Goal: Task Accomplishment & Management: Complete application form

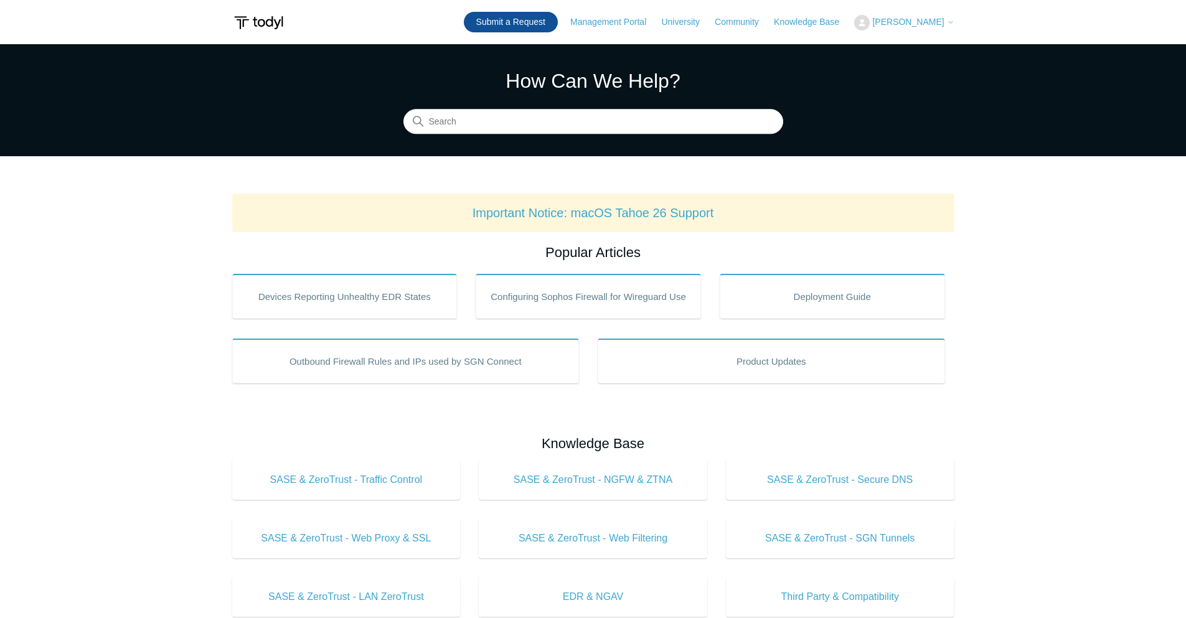
click at [538, 13] on link "Submit a Request" at bounding box center [511, 22] width 94 height 21
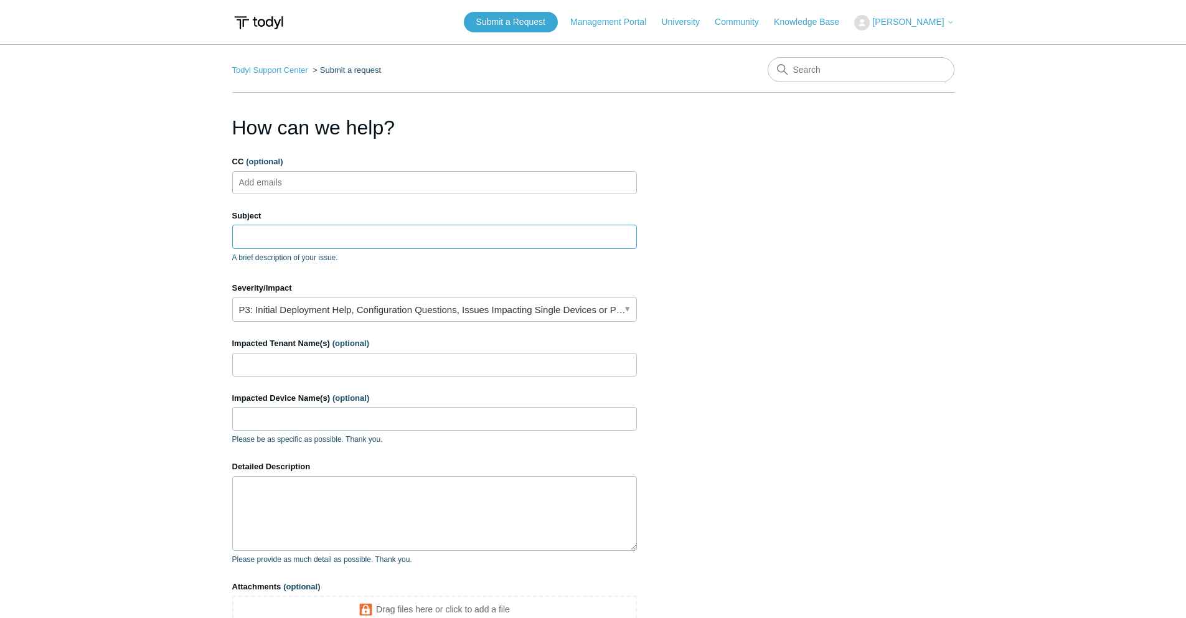
click at [380, 235] on input "Subject" at bounding box center [434, 237] width 405 height 24
paste input "0180264911493071"
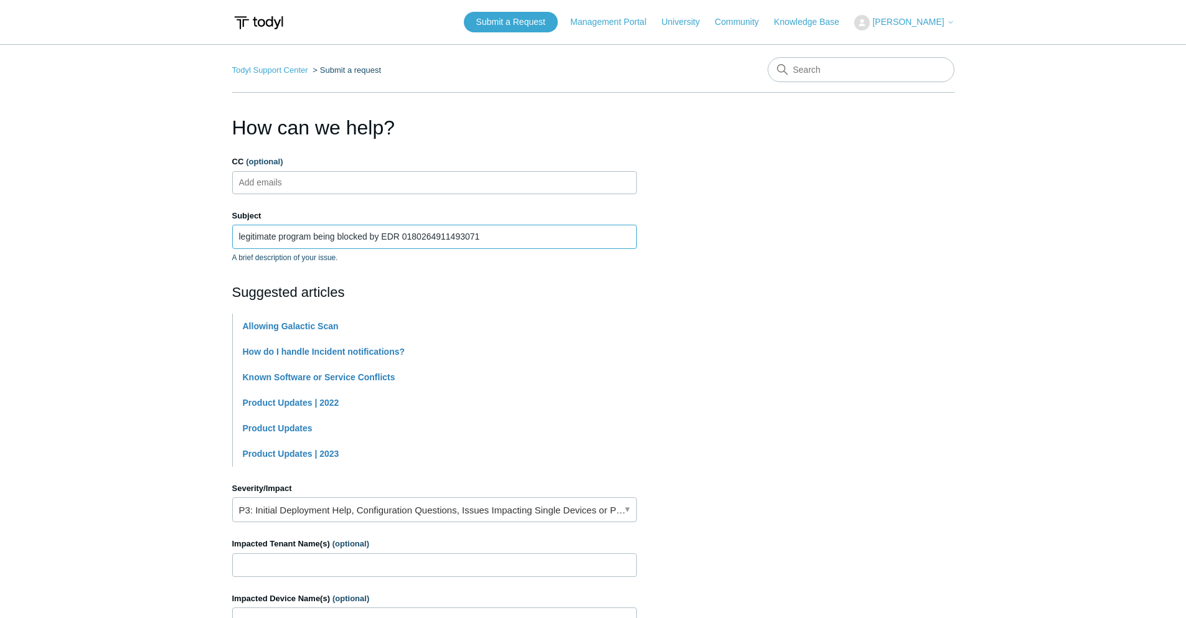
type input "legitimate program being blocked by EDR 0180264911493071"
click at [877, 294] on section "How can we help? CC (optional) Add emails Subject legitimate program being bloc…" at bounding box center [593, 500] width 722 height 774
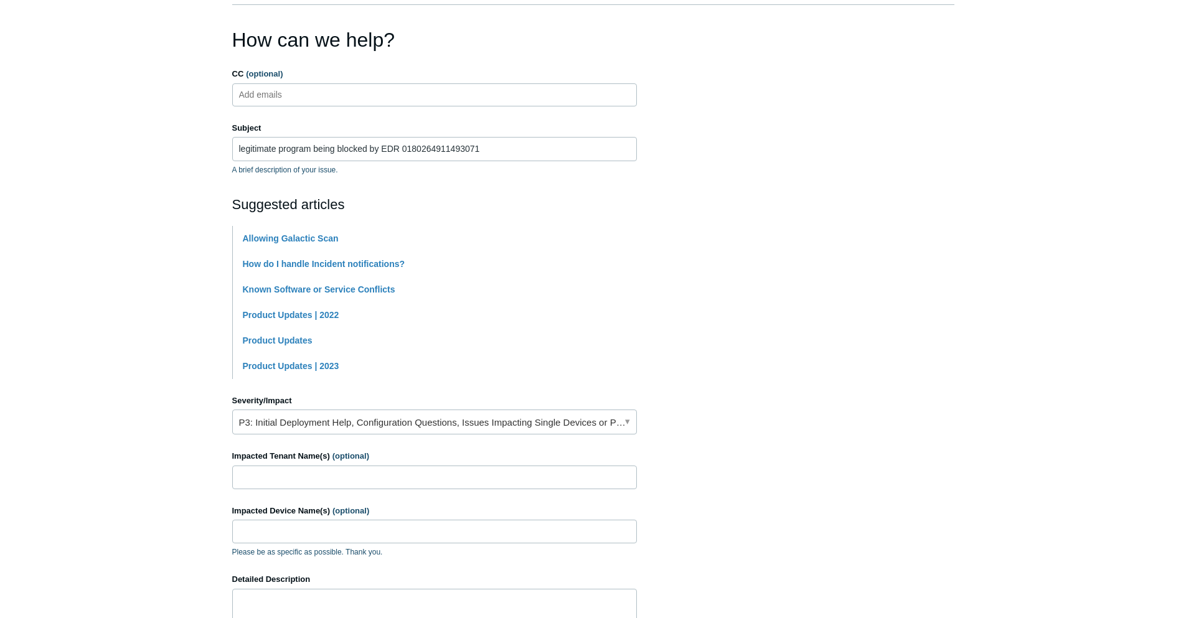
scroll to position [187, 0]
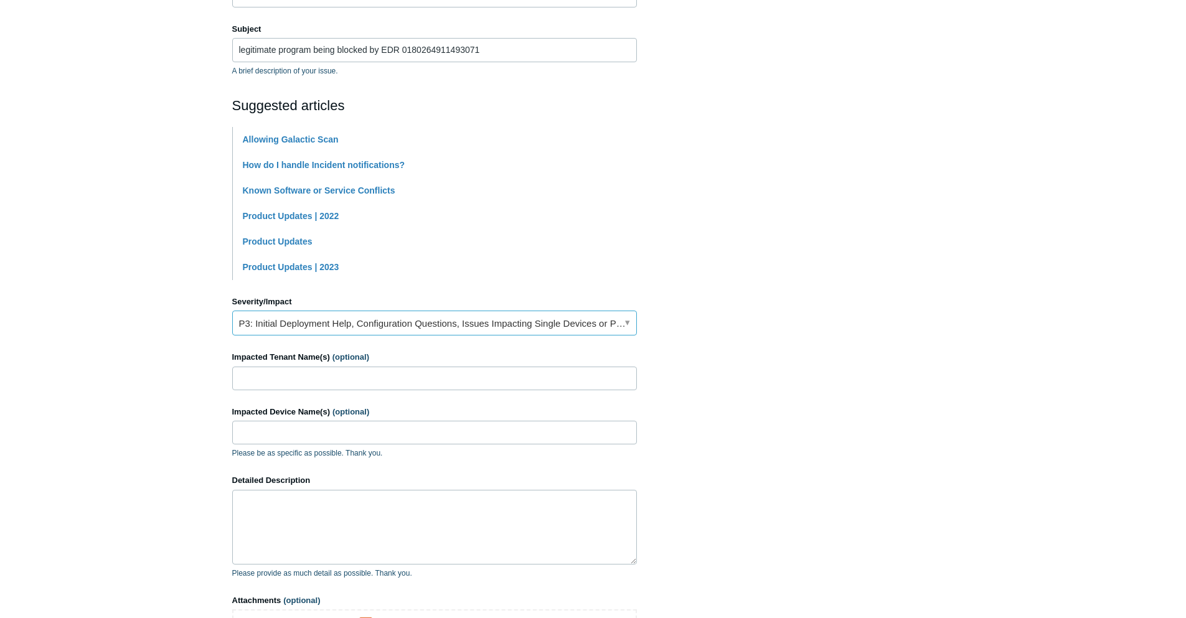
click at [357, 330] on link "P3: Initial Deployment Help, Configuration Questions, Issues Impacting Single D…" at bounding box center [434, 323] width 405 height 25
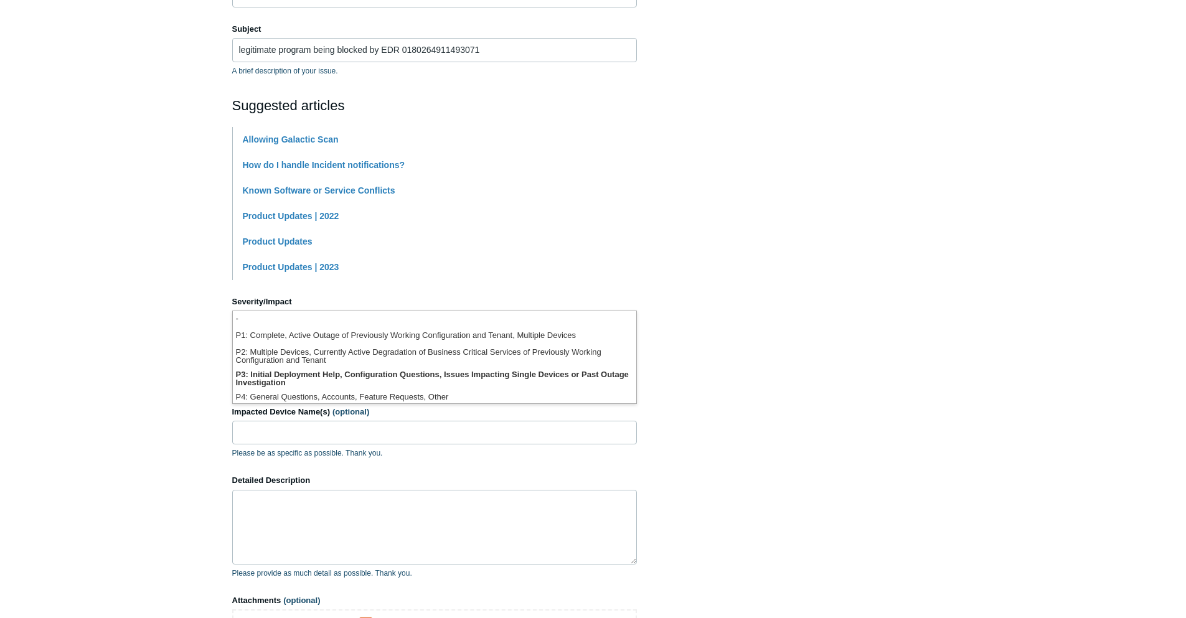
click at [757, 394] on section "How can we help? CC (optional) Add emails Subject legitimate program being bloc…" at bounding box center [593, 313] width 722 height 774
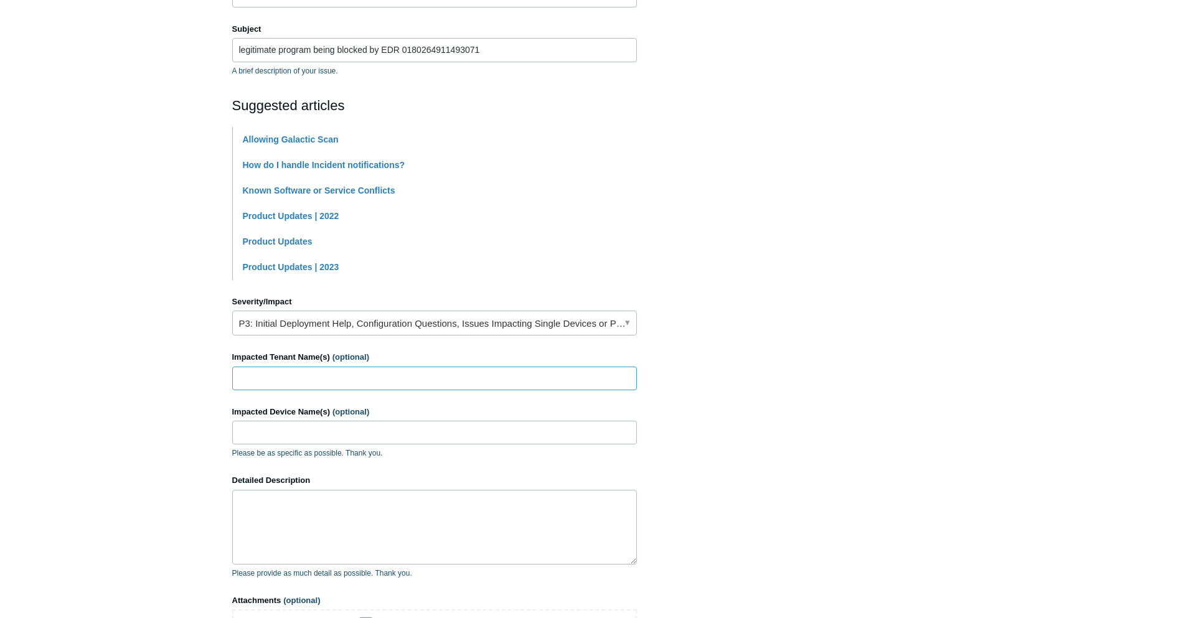
click at [359, 383] on input "Impacted Tenant Name(s) (optional)" at bounding box center [434, 379] width 405 height 24
type input "Creative Character Engineering"
click at [356, 428] on input "Impacted Device Name(s) (optional)" at bounding box center [434, 433] width 405 height 24
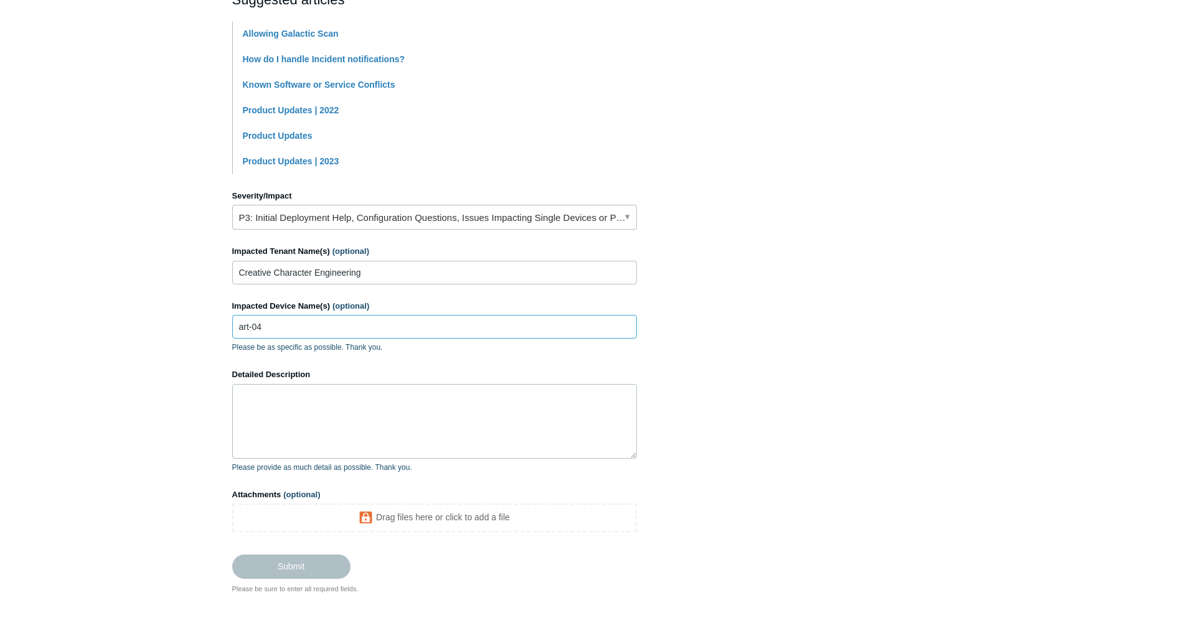
scroll to position [311, 0]
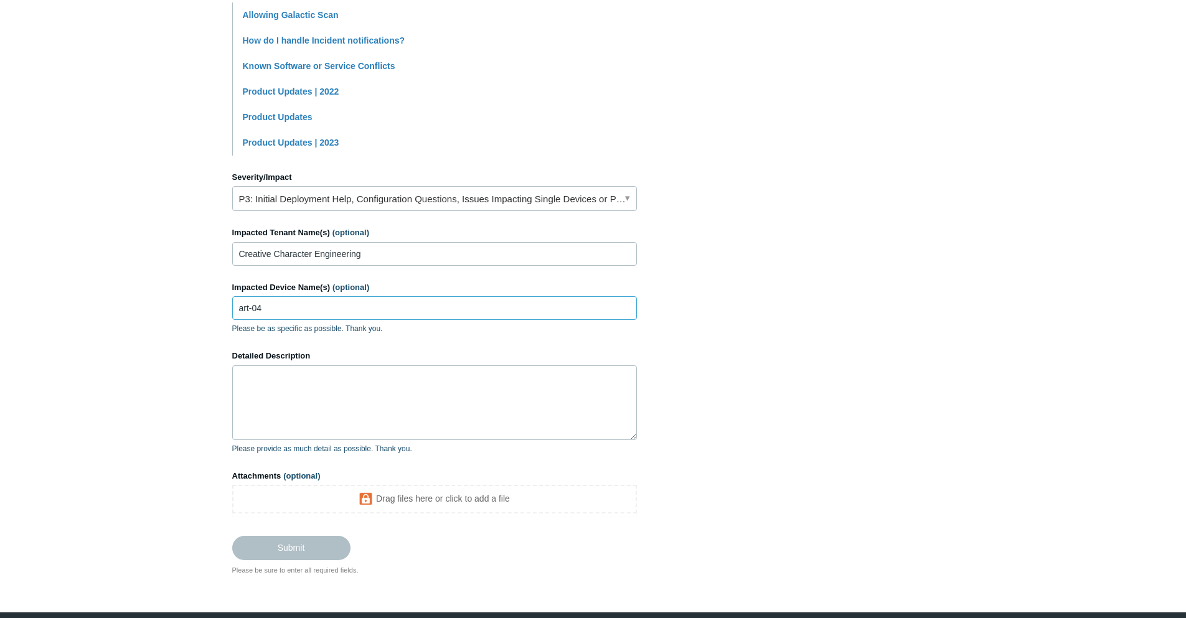
type input "art-04"
click at [400, 410] on textarea "Detailed Description" at bounding box center [434, 402] width 405 height 75
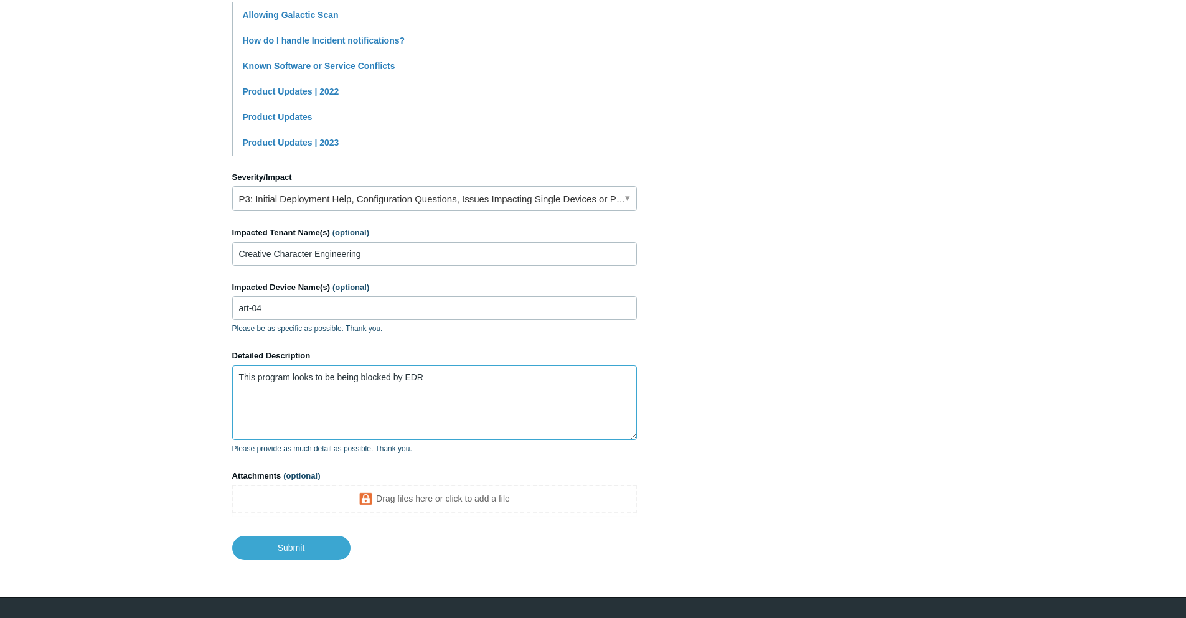
click at [425, 405] on textarea "This program looks to be being blocked by EDR" at bounding box center [434, 402] width 405 height 75
click at [416, 402] on textarea "This program looks to be being blocked by EDR I attempted to add the process ha…" at bounding box center [434, 402] width 405 height 75
click at [626, 390] on textarea "This program looks to be being blocked by EDR I attempted to add the process ha…" at bounding box center [434, 402] width 405 height 75
click at [410, 408] on textarea "This program looks to be being blocked by EDR I attempted to add the process ha…" at bounding box center [434, 402] width 405 height 75
click at [342, 414] on textarea "This program looks to be being blocked by EDR I attempted to add the process ha…" at bounding box center [434, 402] width 405 height 75
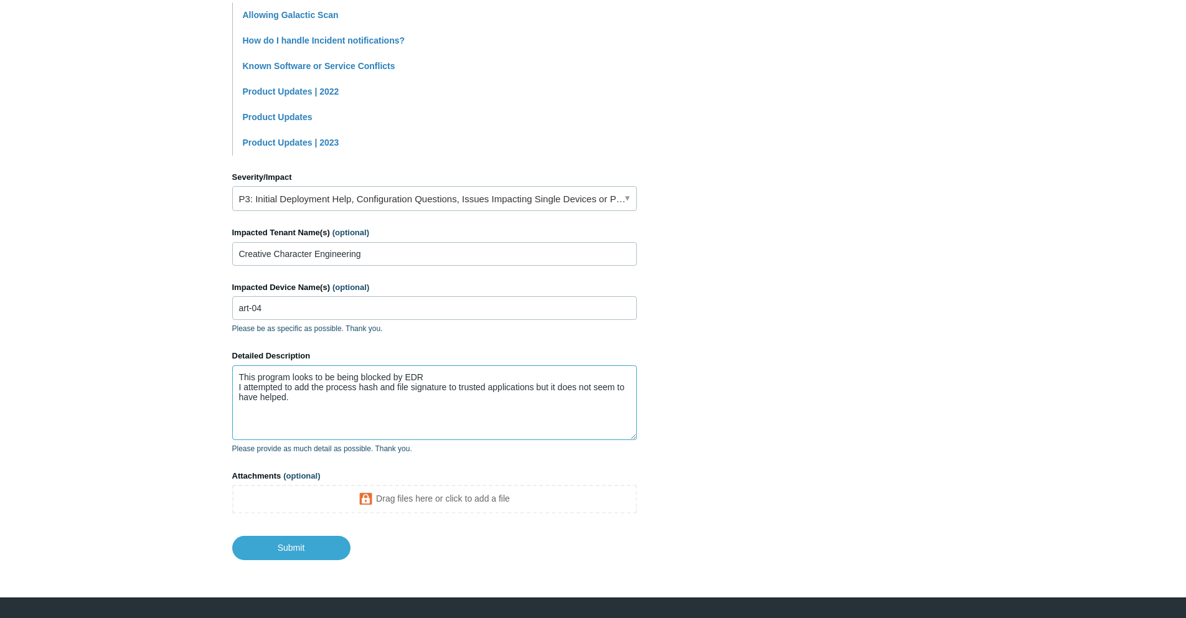
click at [342, 414] on textarea "This program looks to be being blocked by EDR I attempted to add the process ha…" at bounding box center [434, 402] width 405 height 75
paste textarea "0180264911493071"
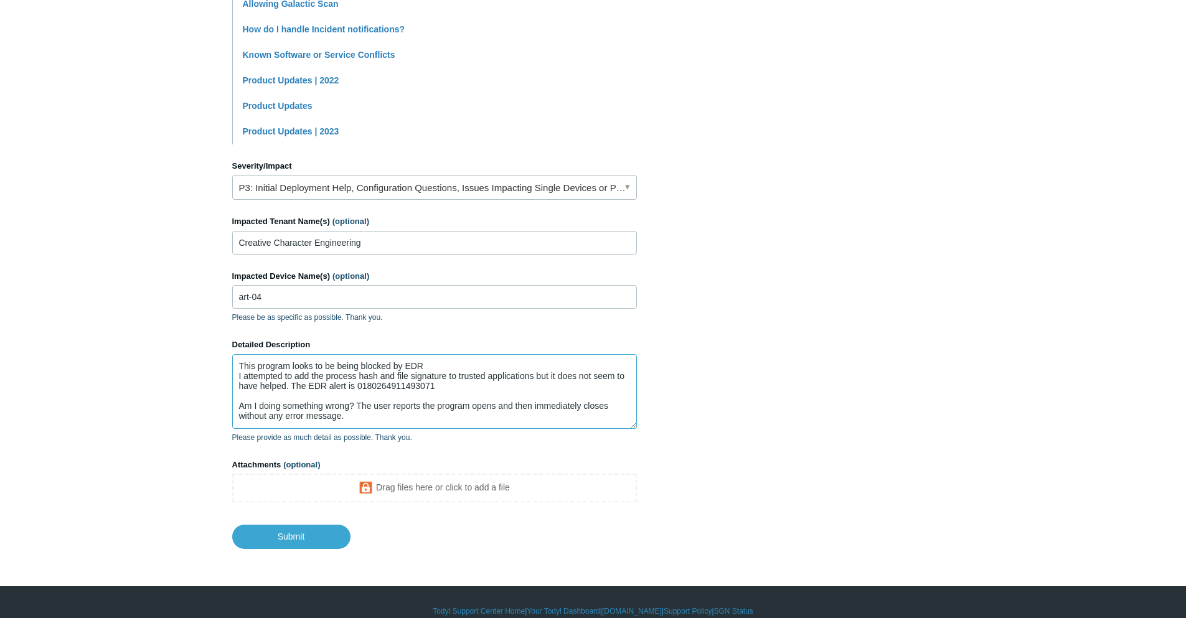
scroll to position [340, 0]
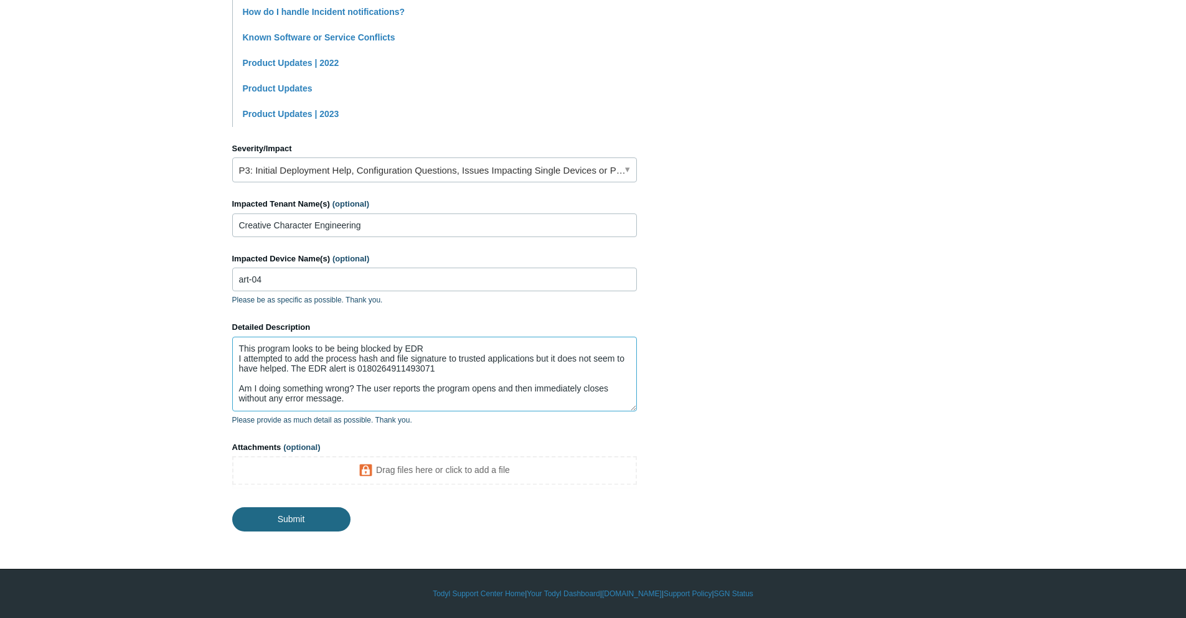
type textarea "This program looks to be being blocked by EDR I attempted to add the process ha…"
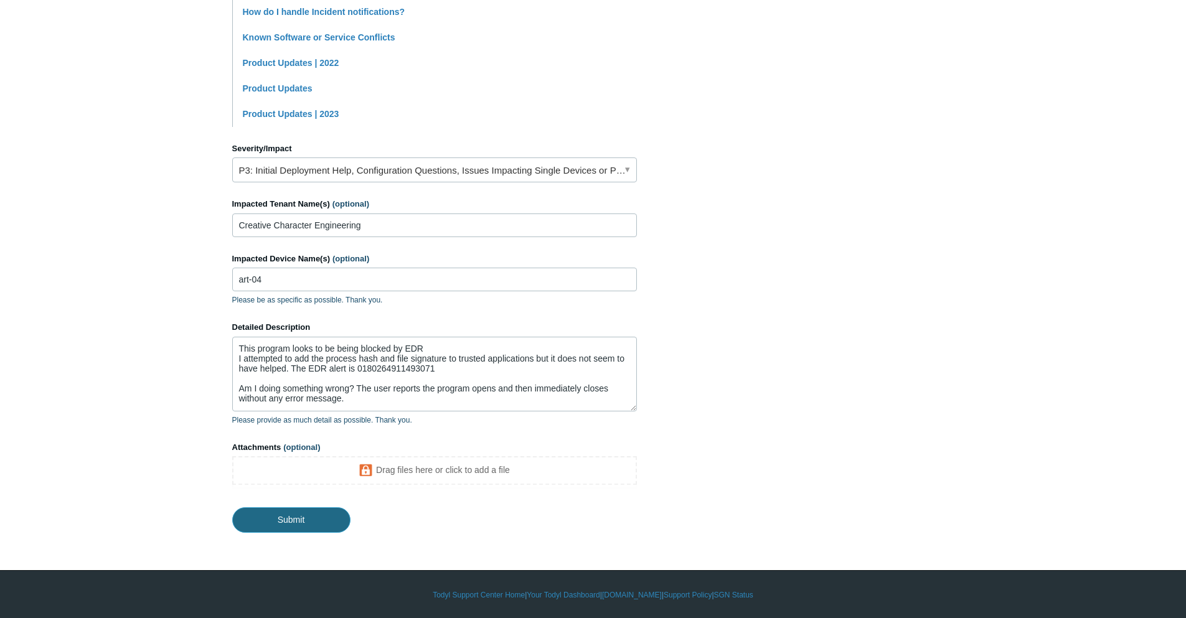
click at [336, 517] on input "Submit" at bounding box center [291, 519] width 118 height 25
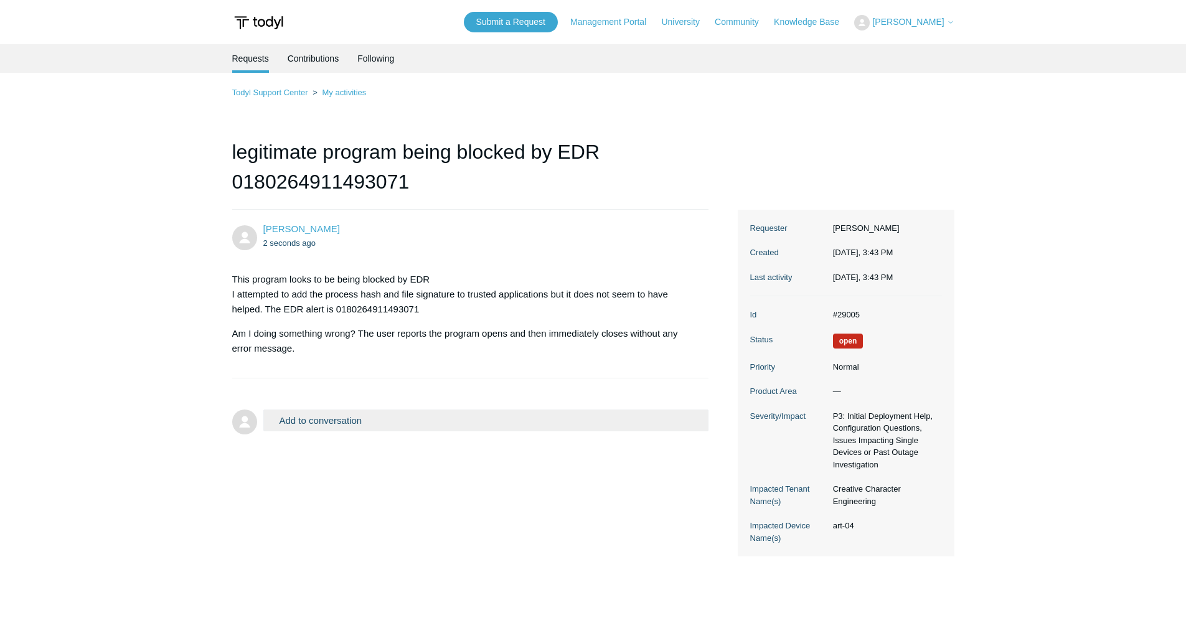
drag, startPoint x: 873, startPoint y: 317, endPoint x: 822, endPoint y: 321, distance: 51.2
click at [822, 321] on dl "Id #29005 Status Open Priority Normal Product Area — Severity/Impact P3: Initia…" at bounding box center [846, 426] width 192 height 260
click at [862, 312] on dd "#29005" at bounding box center [884, 315] width 115 height 12
drag, startPoint x: 862, startPoint y: 312, endPoint x: 835, endPoint y: 314, distance: 27.5
click at [835, 314] on dd "#29005" at bounding box center [884, 315] width 115 height 12
